Goal: Information Seeking & Learning: Compare options

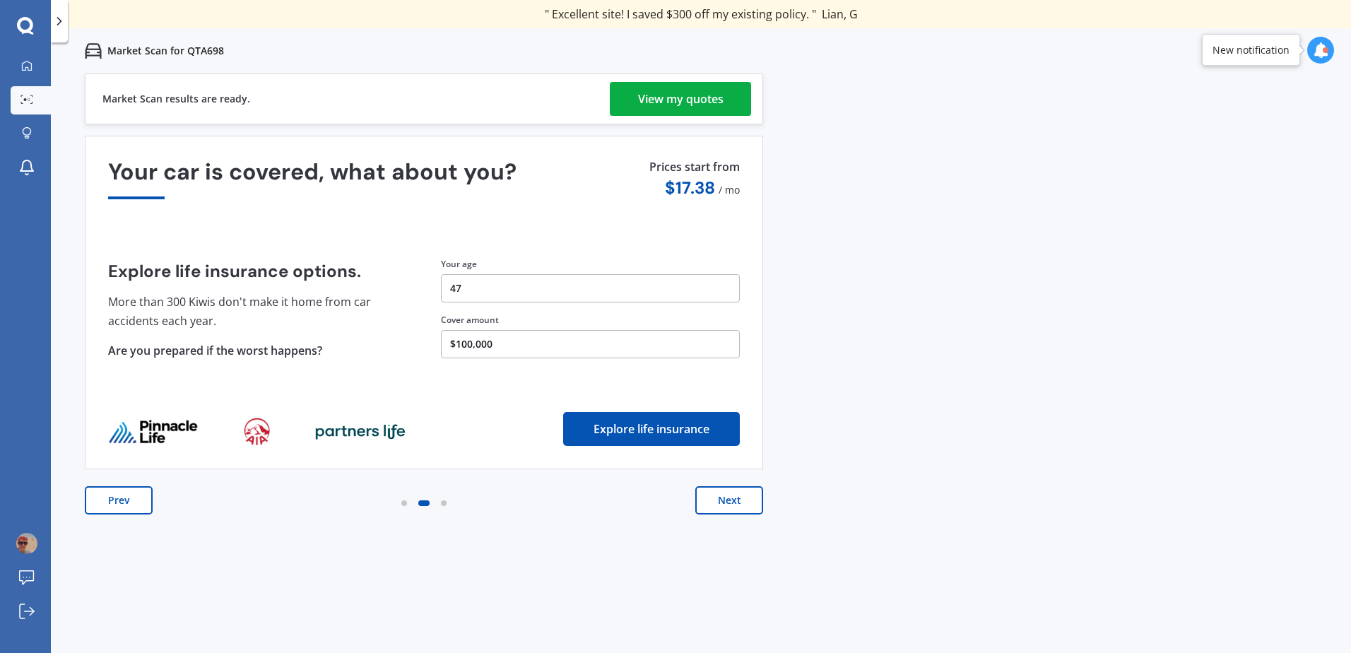
click at [721, 495] on button "Next" at bounding box center [729, 500] width 68 height 28
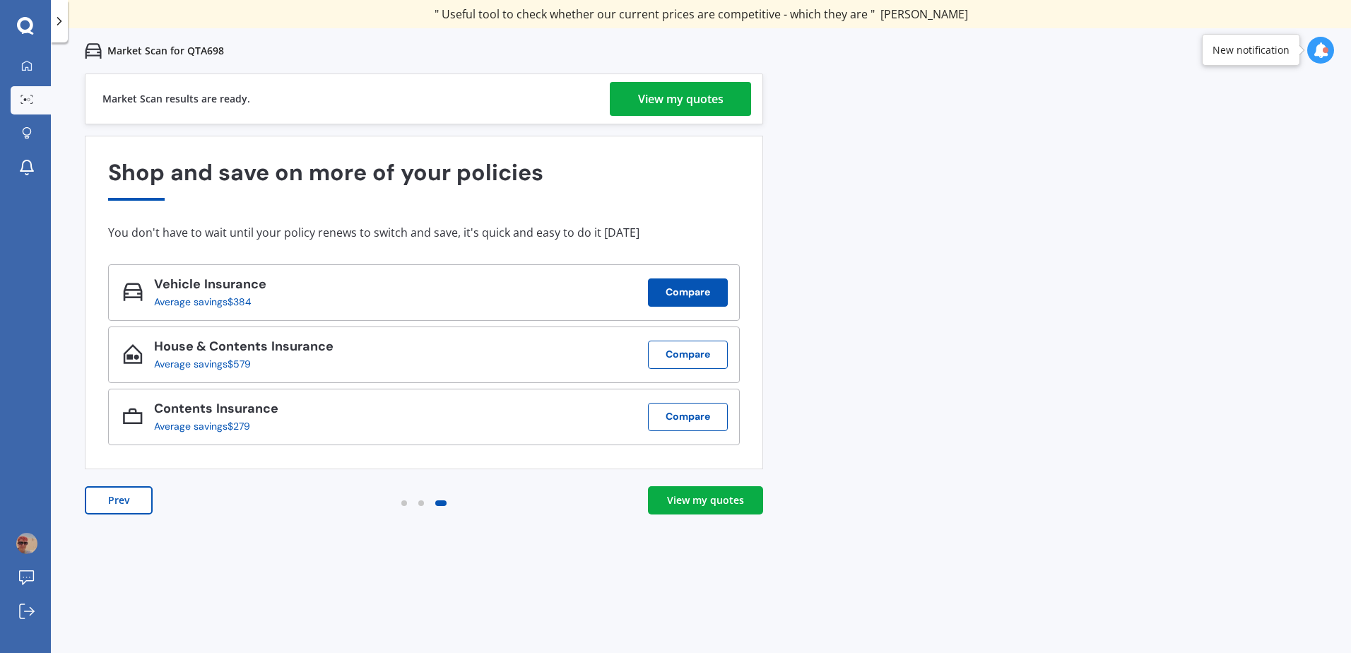
click at [690, 285] on button "Compare" at bounding box center [688, 292] width 80 height 28
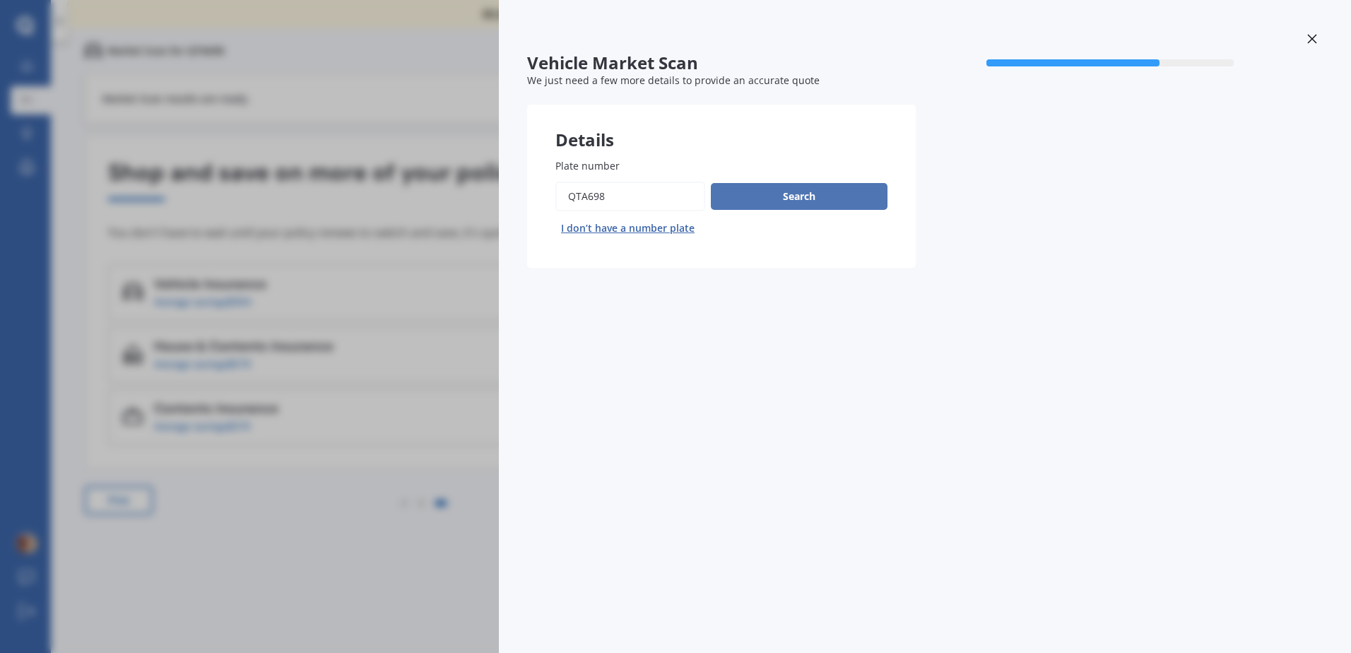
click at [796, 192] on button "Search" at bounding box center [799, 196] width 177 height 27
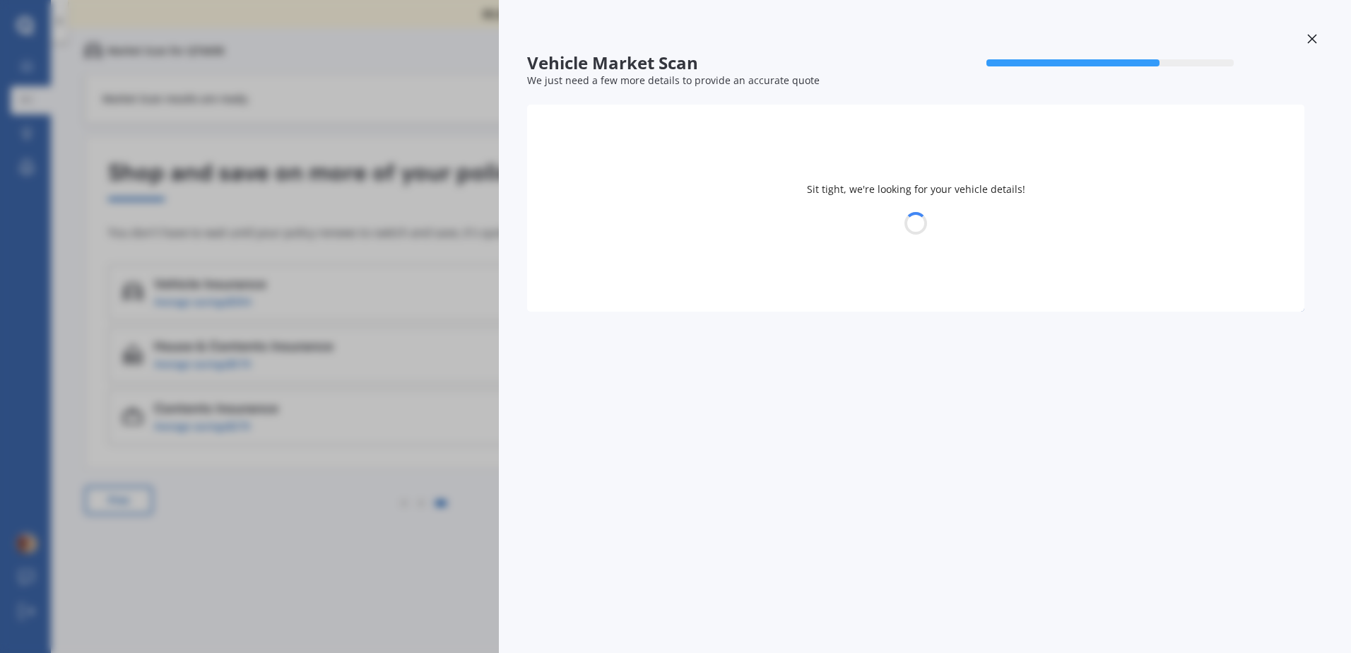
select select "28"
select select "02"
select select "1978"
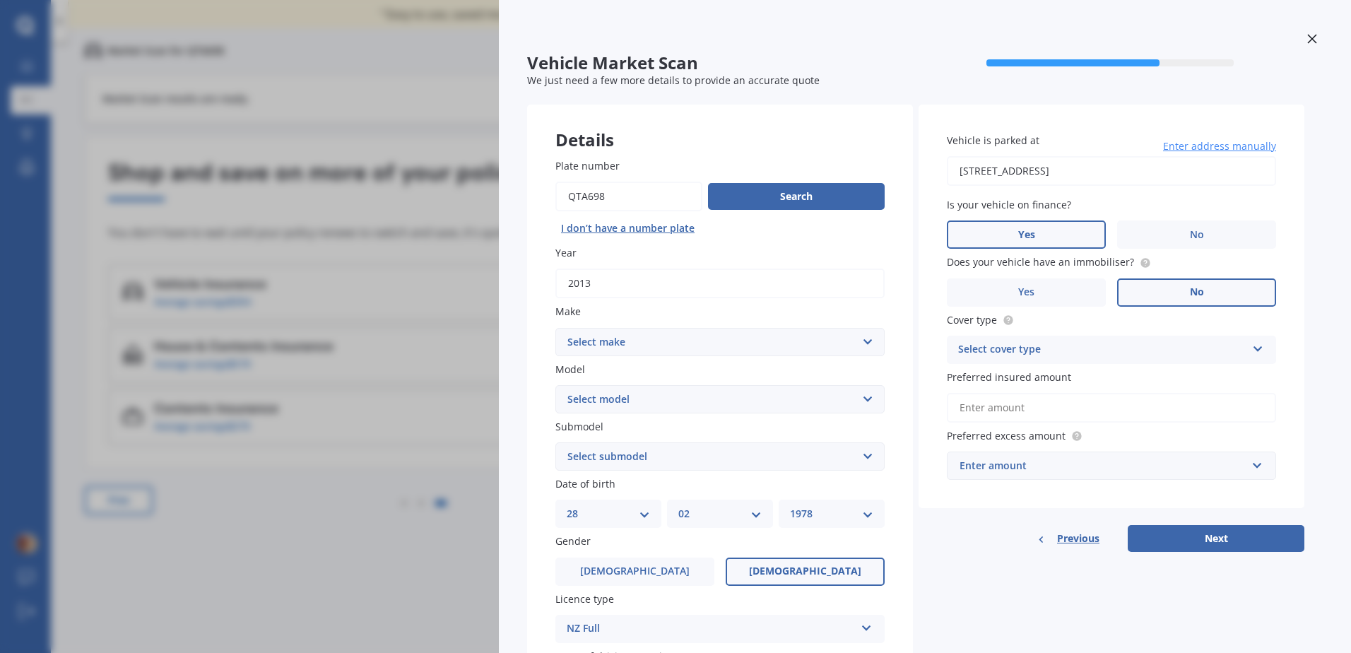
click at [610, 343] on select "Select make AC ALFA ROMEO ASTON [PERSON_NAME] AUDI AUSTIN BEDFORD Bentley BMW B…" at bounding box center [719, 342] width 329 height 28
select select "MERCEDES BENZ"
click at [555, 328] on select "Select make AC ALFA ROMEO ASTON [PERSON_NAME] AUDI AUSTIN BEDFORD Bentley BMW B…" at bounding box center [719, 342] width 329 height 28
click at [618, 406] on select "Select model 190 200 220 230 240 250 260 280 300 320 350 380 400 420 450 500 55…" at bounding box center [719, 399] width 329 height 28
select select "A180"
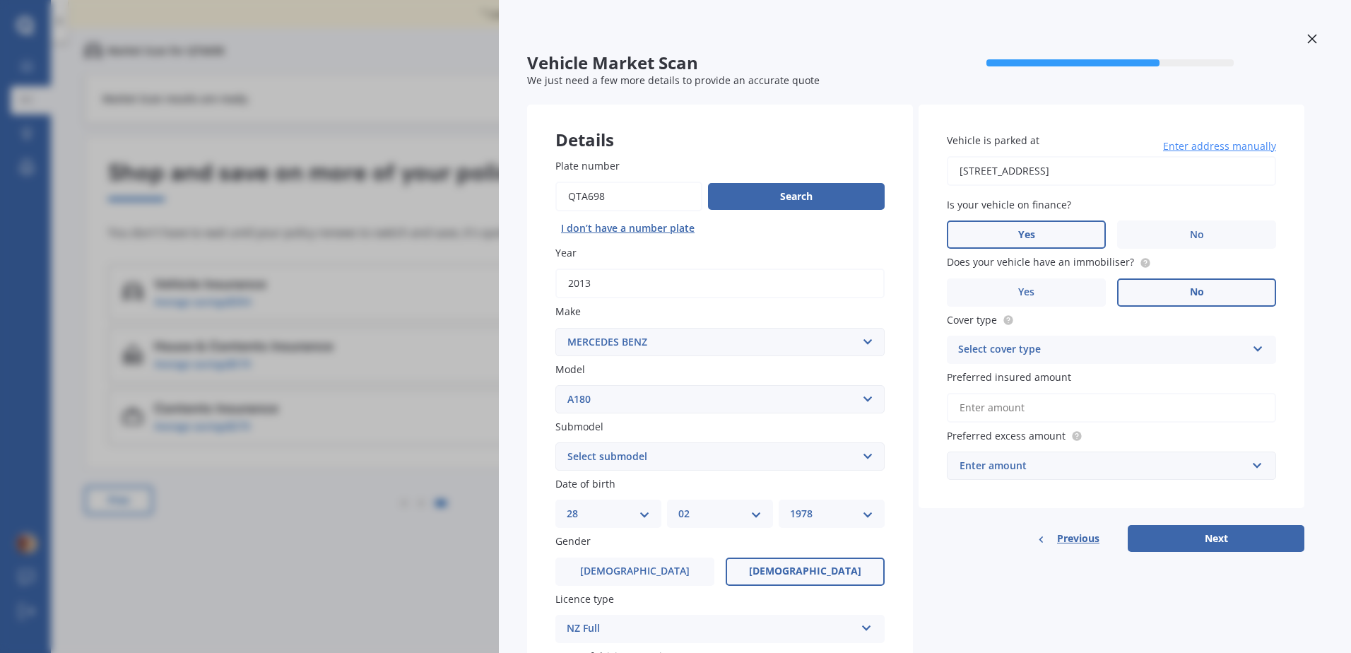
click at [555, 385] on select "Select model 190 200 220 230 240 250 260 280 300 320 350 380 400 420 450 500 55…" at bounding box center [719, 399] width 329 height 28
click at [620, 454] on select "Select submodel (All) Petrol Turbo" at bounding box center [719, 456] width 329 height 28
select select "(ALL)"
click at [555, 442] on select "Select submodel (All) Petrol Turbo" at bounding box center [719, 456] width 329 height 28
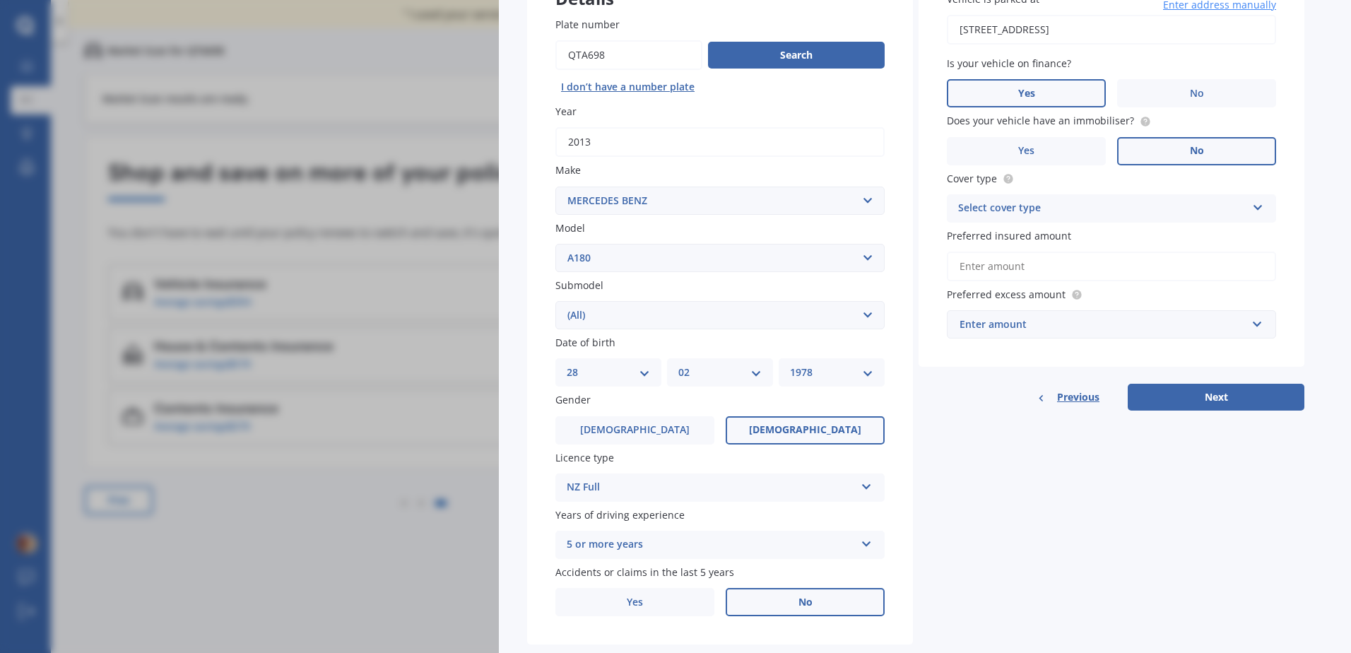
click at [1039, 211] on div "Select cover type" at bounding box center [1102, 208] width 288 height 17
click at [1021, 242] on span "Comprehensive" at bounding box center [996, 235] width 75 height 13
click at [1003, 262] on input "Preferred insured amount" at bounding box center [1111, 267] width 329 height 30
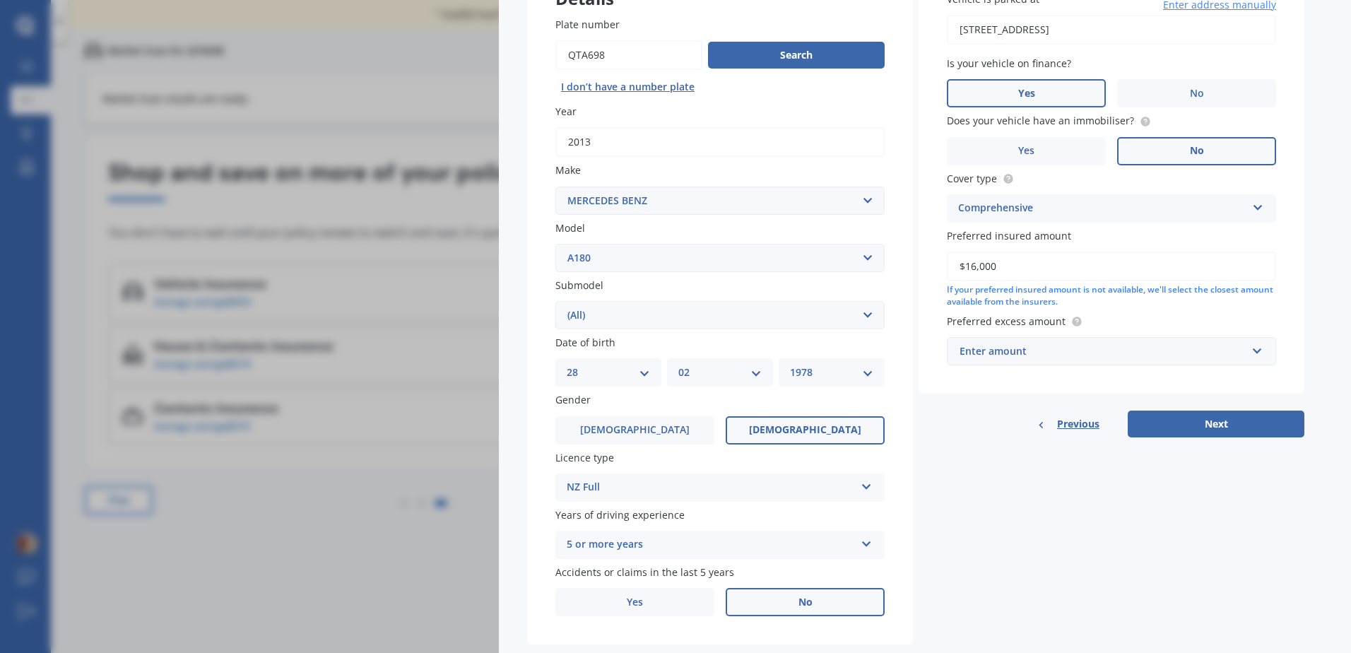
type input "$16,000"
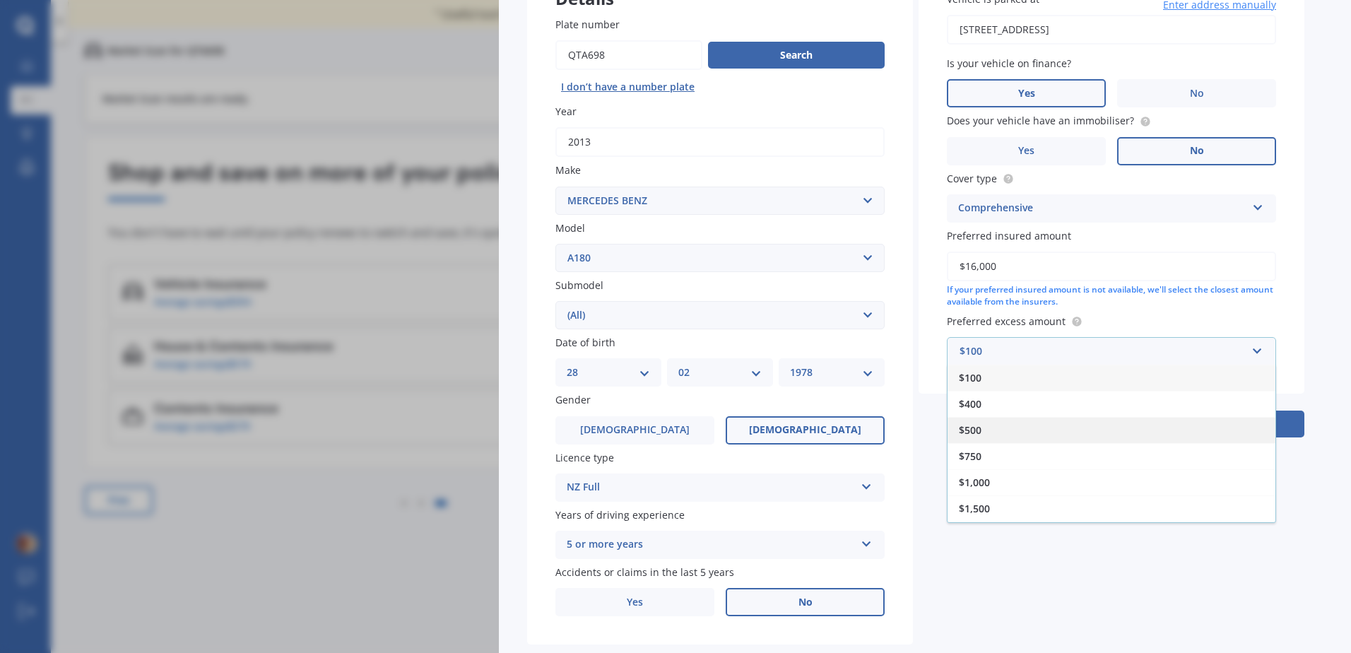
click at [982, 431] on span "$500" at bounding box center [970, 429] width 23 height 13
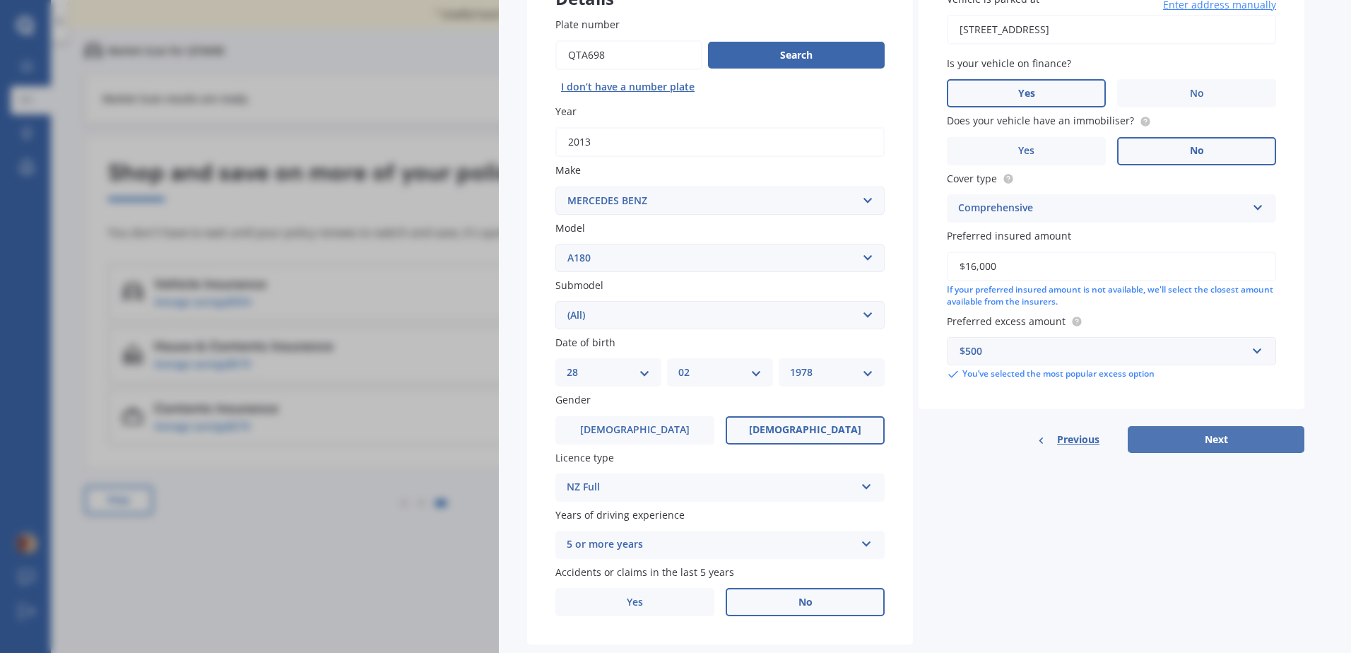
click at [1194, 439] on button "Next" at bounding box center [1216, 439] width 177 height 27
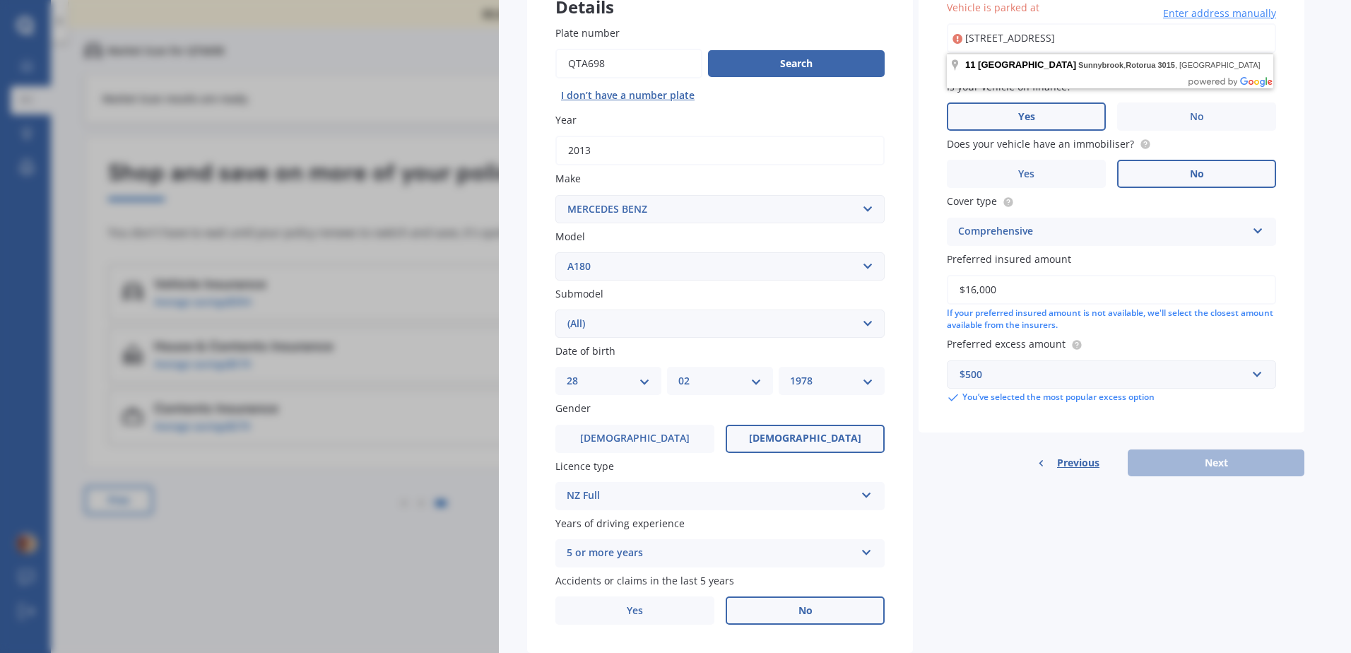
scroll to position [62, 0]
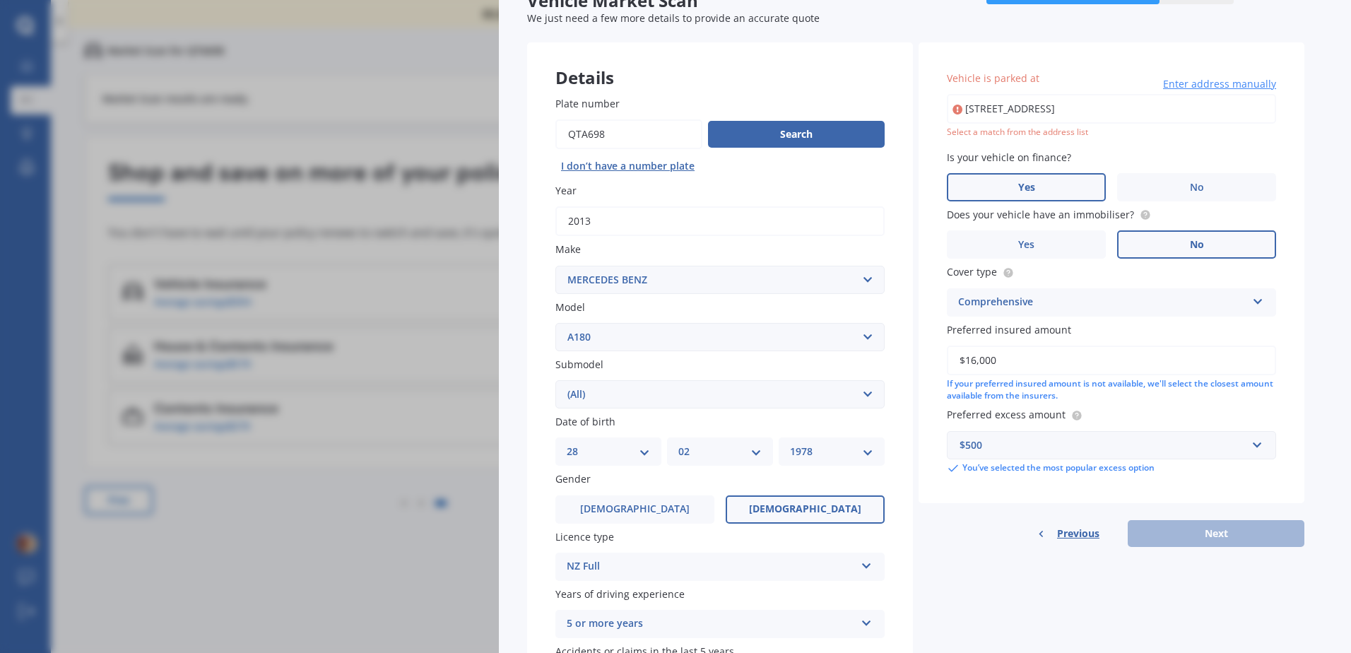
type input "[STREET_ADDRESS]"
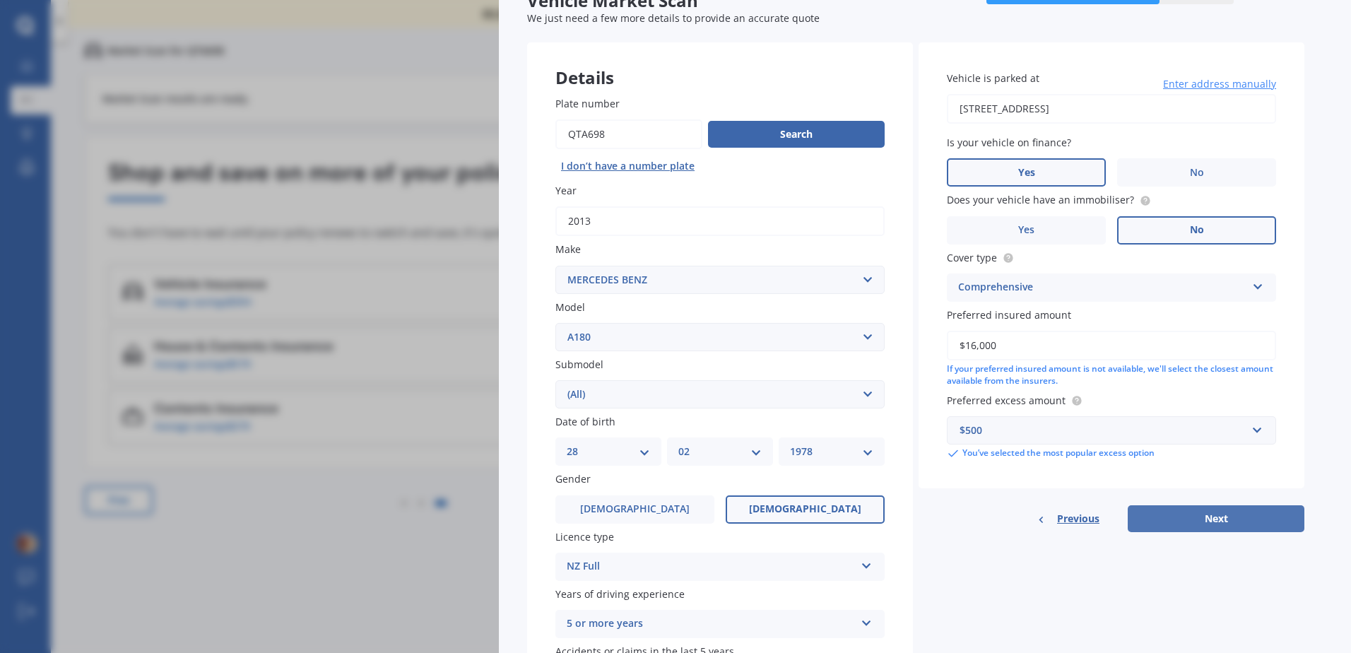
click at [1191, 523] on button "Next" at bounding box center [1216, 518] width 177 height 27
select select "28"
select select "02"
select select "1978"
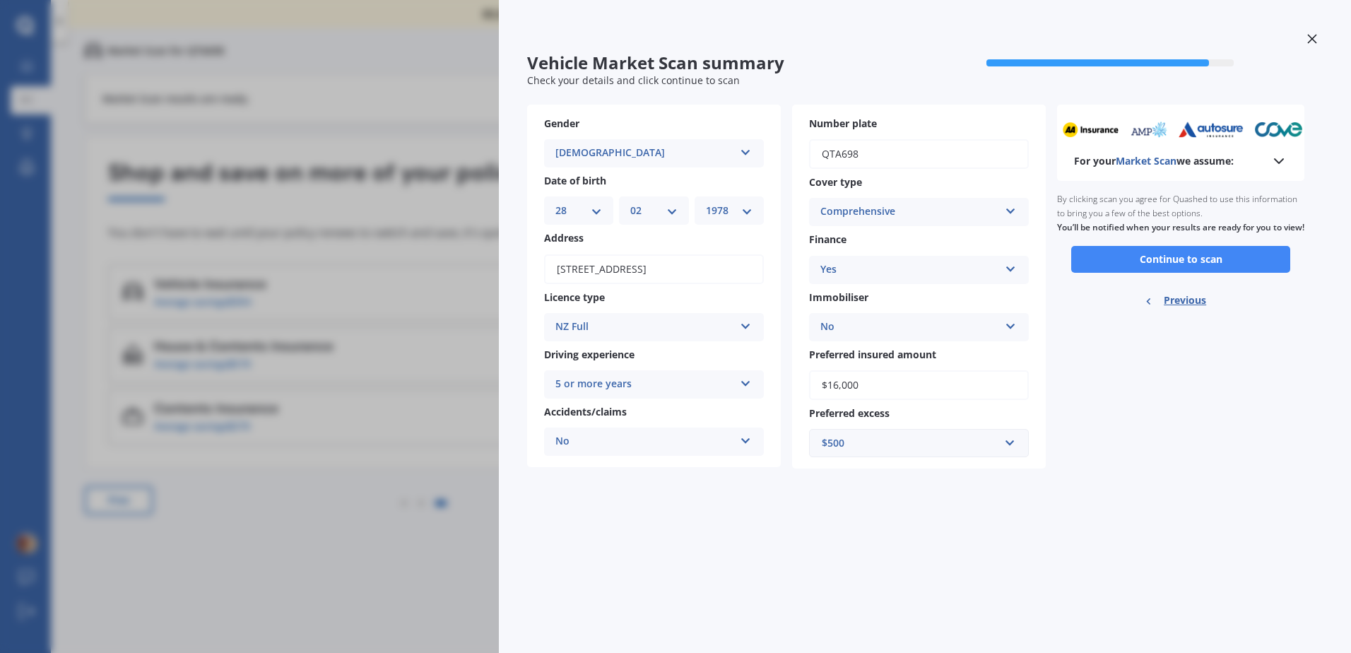
scroll to position [0, 0]
click at [1200, 268] on button "Continue to scan" at bounding box center [1180, 259] width 219 height 27
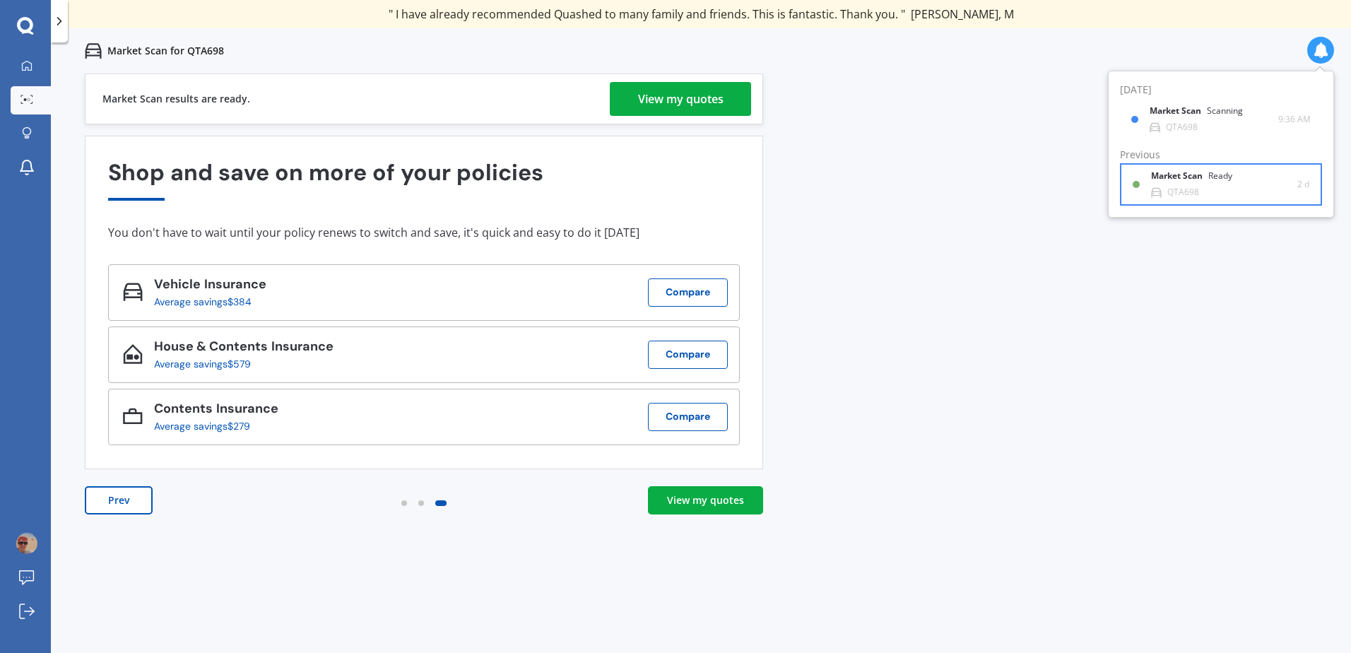
click at [1182, 183] on div "Market Scan Ready" at bounding box center [1200, 179] width 98 height 16
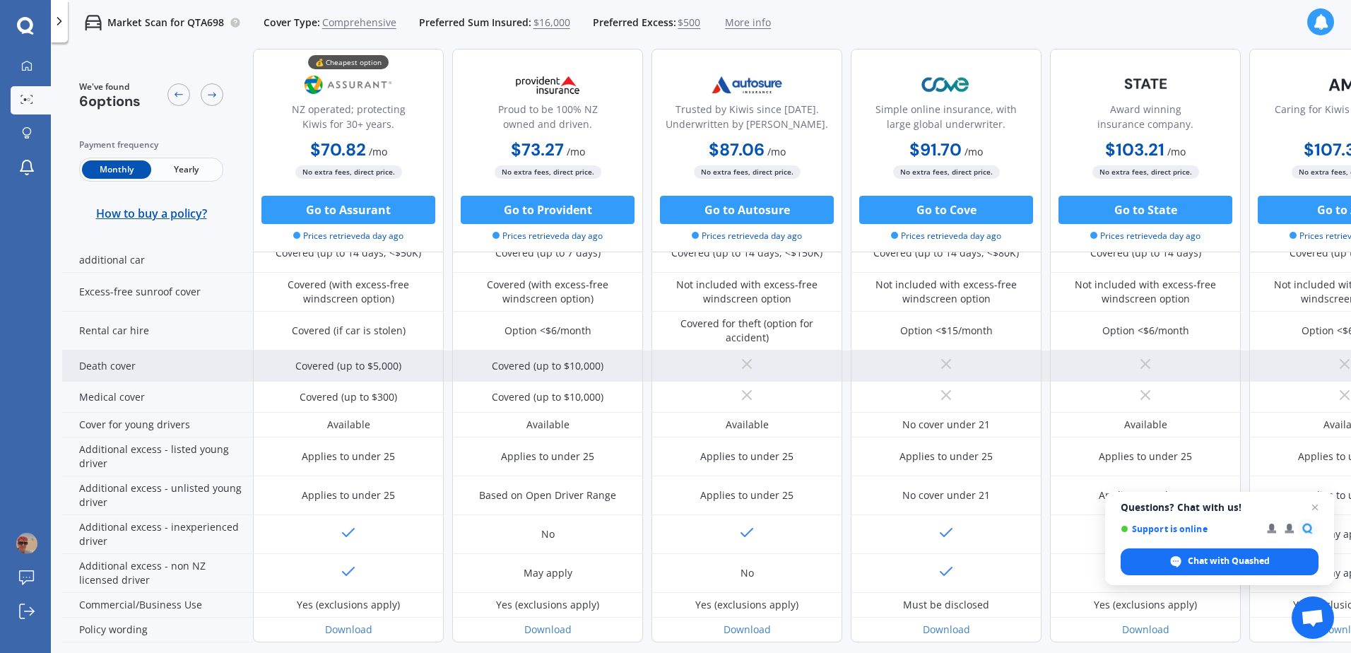
scroll to position [632, 0]
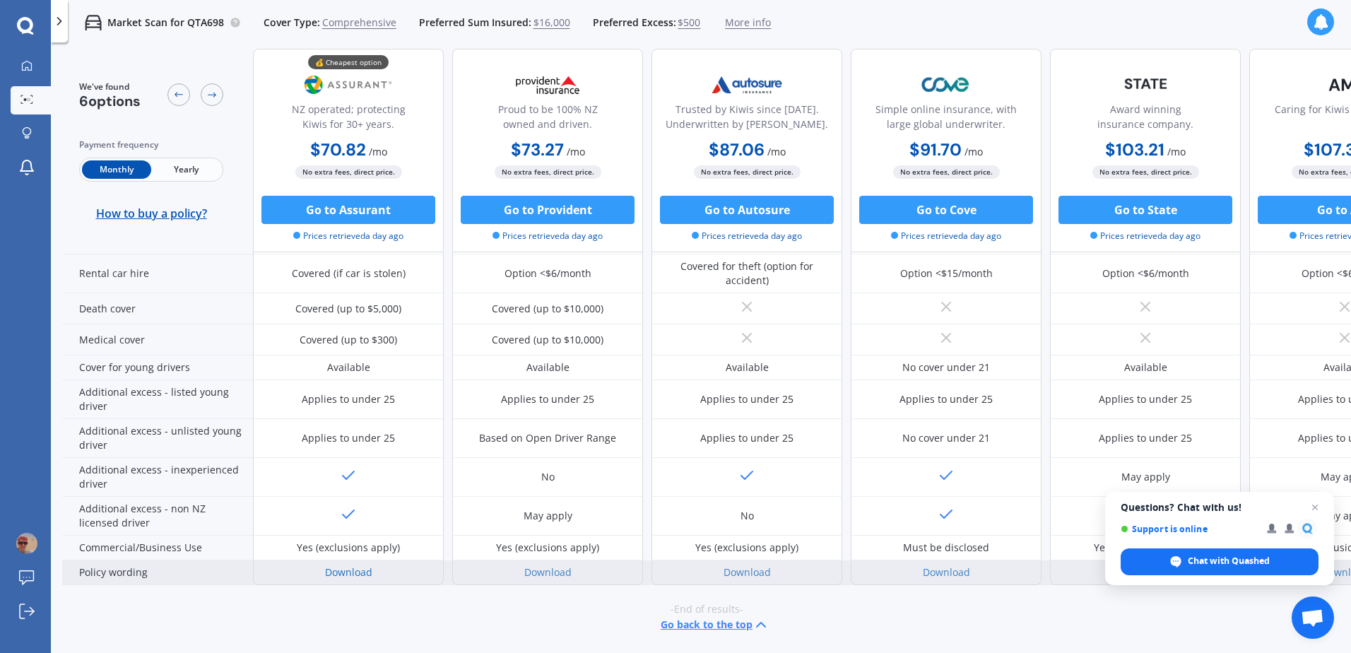
click at [354, 565] on link "Download" at bounding box center [348, 571] width 47 height 13
